Goal: Transaction & Acquisition: Purchase product/service

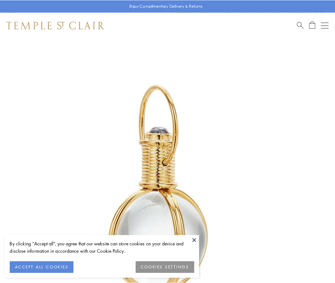
scroll to position [167, 0]
